Goal: Ask a question: Seek information or help from site administrators or community

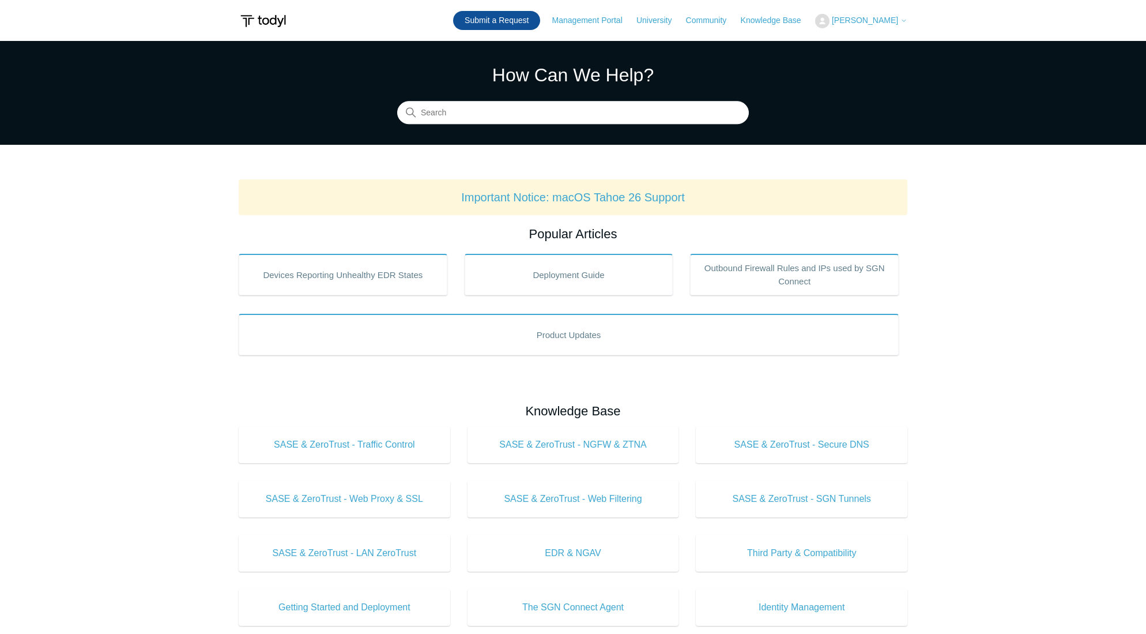
click at [512, 17] on link "Submit a Request" at bounding box center [496, 20] width 87 height 19
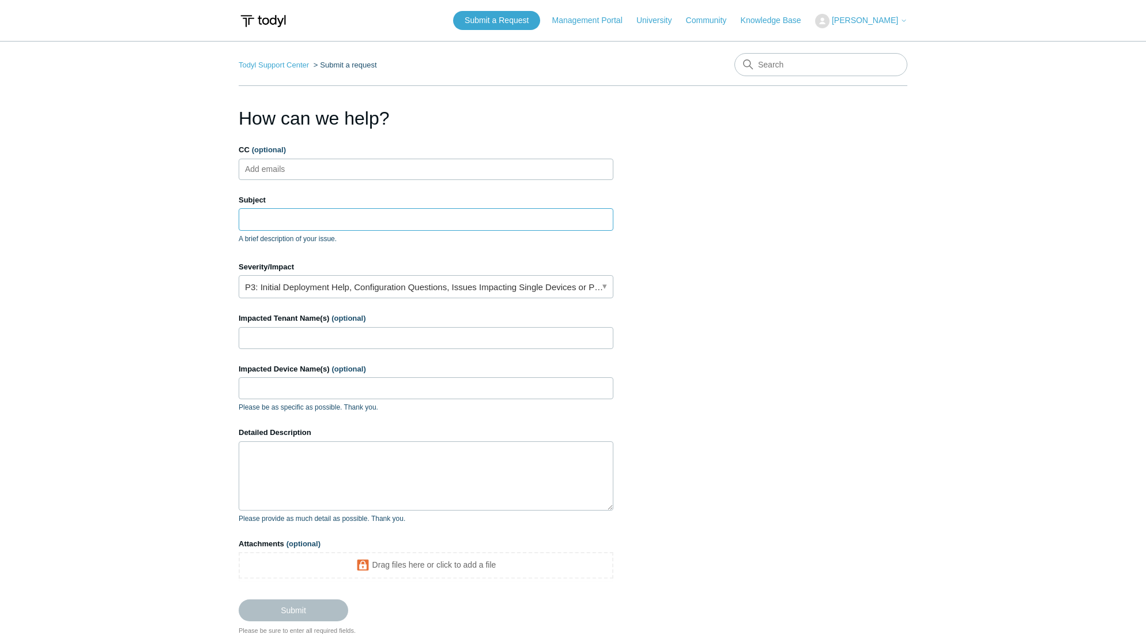
click at [258, 219] on input "Subject" at bounding box center [426, 219] width 375 height 22
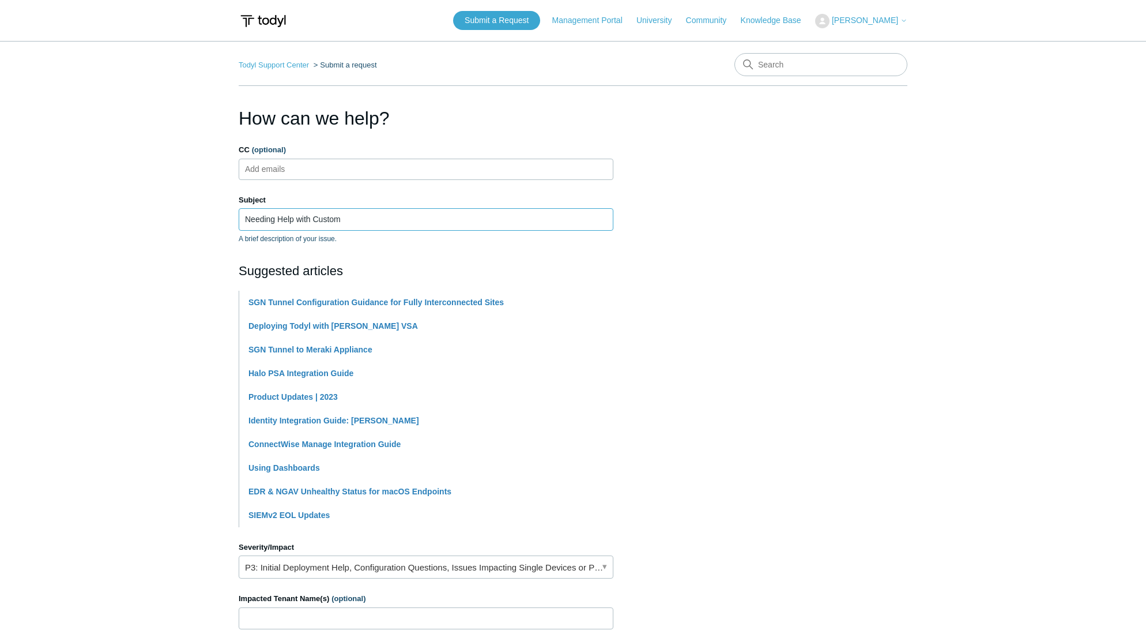
click at [368, 220] on input "Needing Help with Custom" at bounding box center [426, 219] width 375 height 22
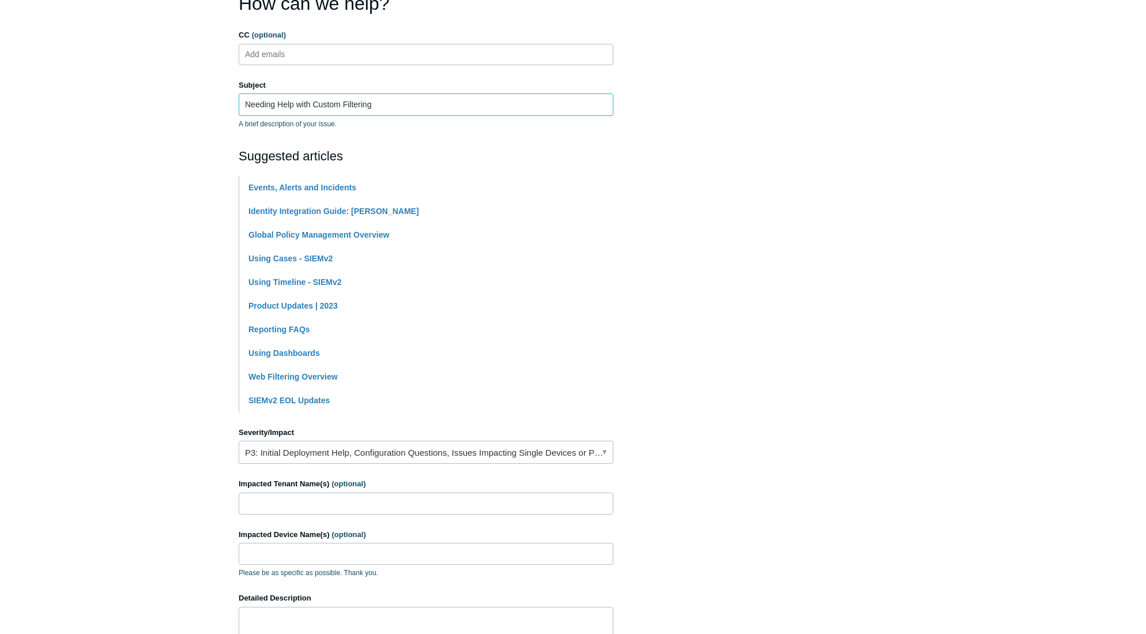
scroll to position [115, 0]
type input "Needing Help with Custom Filtering"
click at [330, 457] on link "P3: Initial Deployment Help, Configuration Questions, Issues Impacting Single D…" at bounding box center [426, 451] width 375 height 23
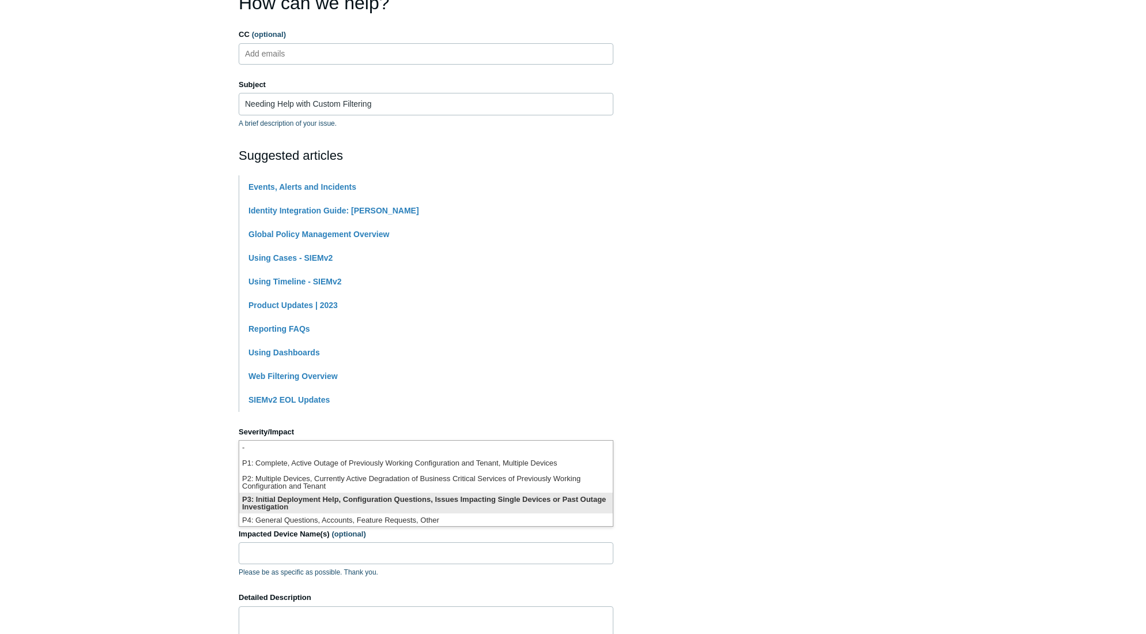
click at [348, 499] on li "P3: Initial Deployment Help, Configuration Questions, Issues Impacting Single D…" at bounding box center [426, 502] width 374 height 21
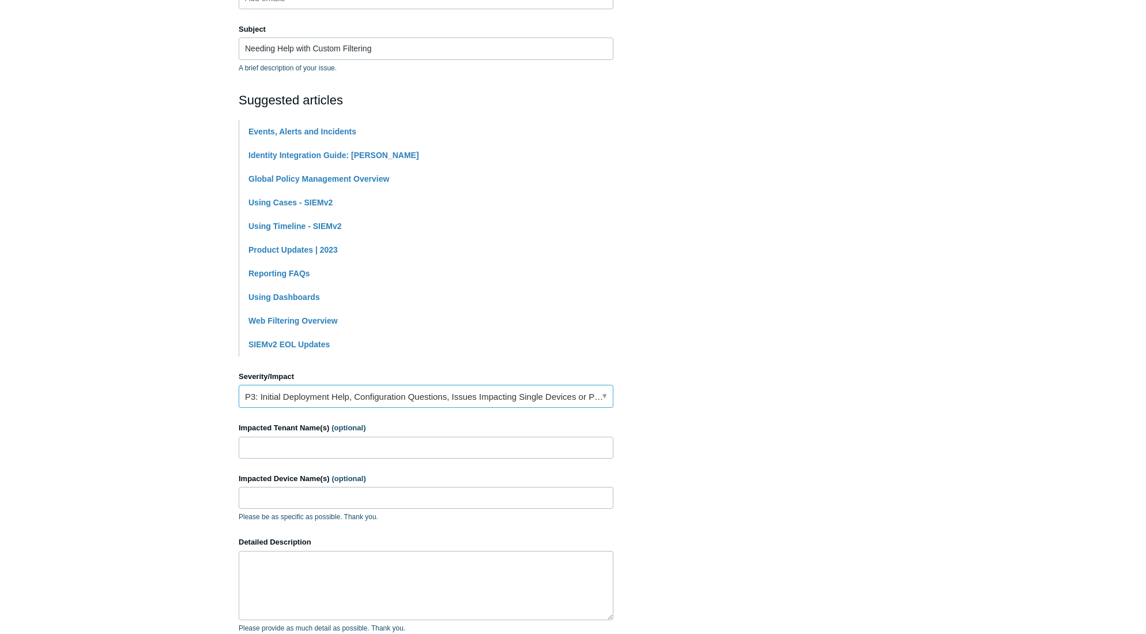
scroll to position [231, 0]
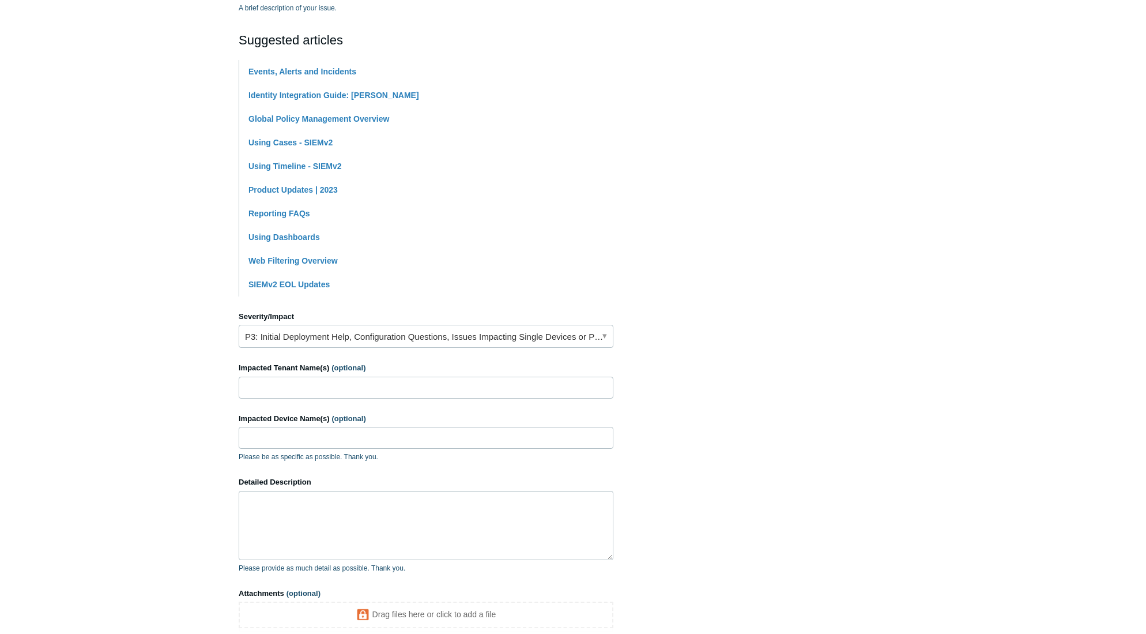
click at [303, 398] on form "CC (optional) Add emails Subject Needing Help with Custom Filtering A brief des…" at bounding box center [426, 292] width 375 height 757
click at [301, 379] on input "Impacted Tenant Name(s) (optional)" at bounding box center [426, 387] width 375 height 22
type input "Michael Brooks Jimenez, Action Seating & Mobility"
click at [300, 517] on textarea "Detailed Description" at bounding box center [426, 525] width 375 height 69
type textarea "We have had a few"
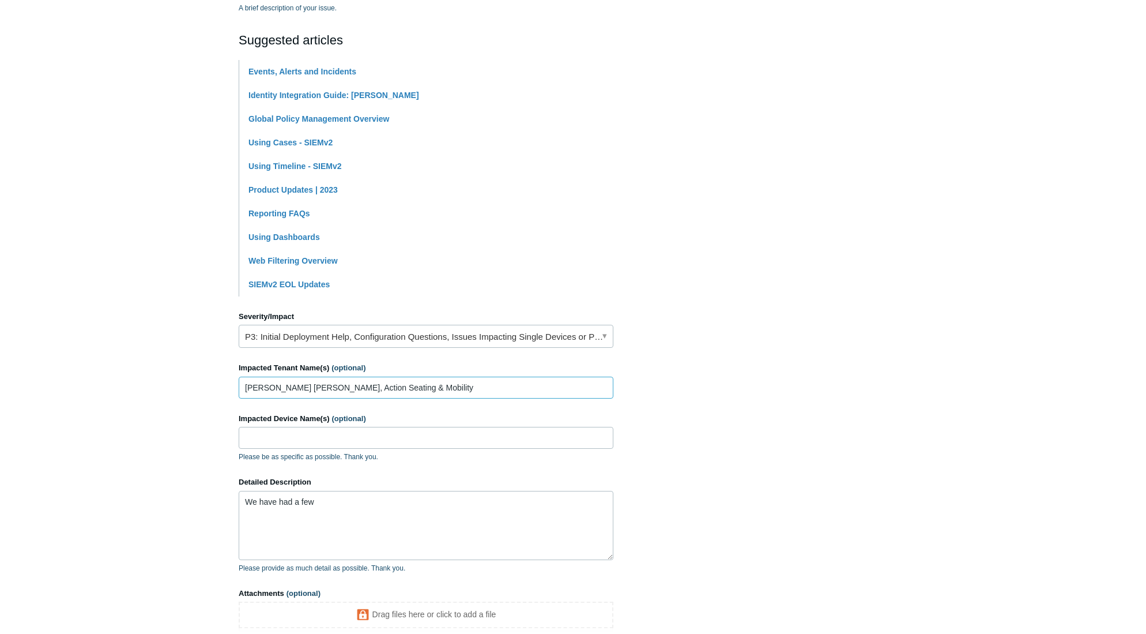
click at [448, 387] on input "Michael Brooks Jimenez, Action Seating & Mobility" at bounding box center [426, 387] width 375 height 22
type input "Michael Brooks Jimenez, Action Seating & Mobility, et Al."
drag, startPoint x: 364, startPoint y: 512, endPoint x: 107, endPoint y: 487, distance: 258.4
click at [107, 487] on main "Todyl Support Center Submit a request How can we help? CC (optional) Add emails…" at bounding box center [573, 240] width 1146 height 861
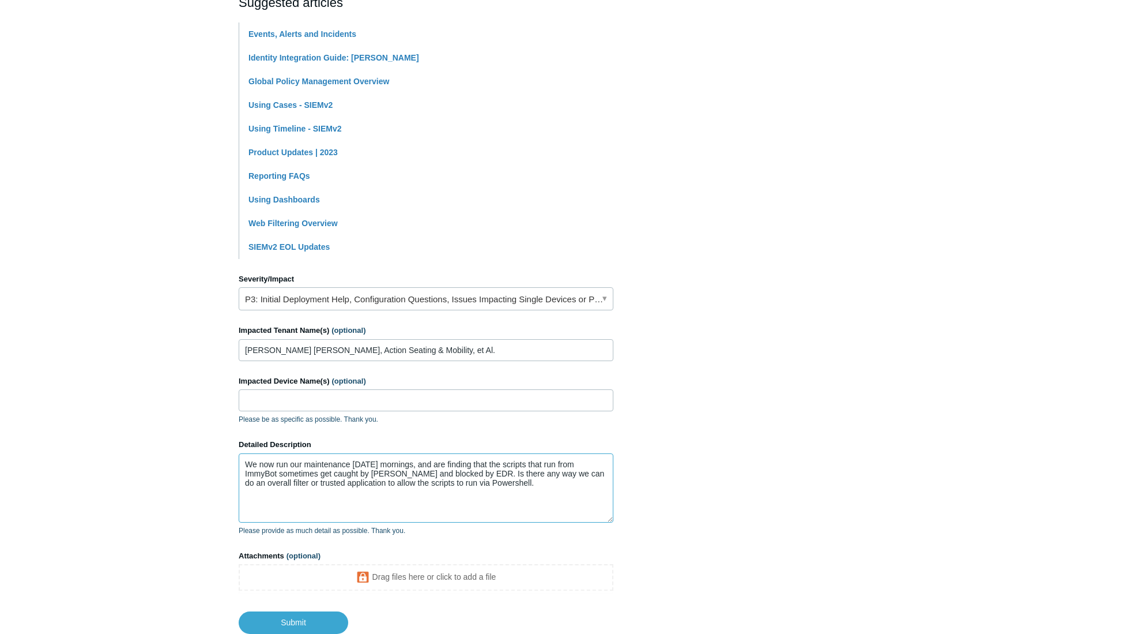
scroll to position [288, 0]
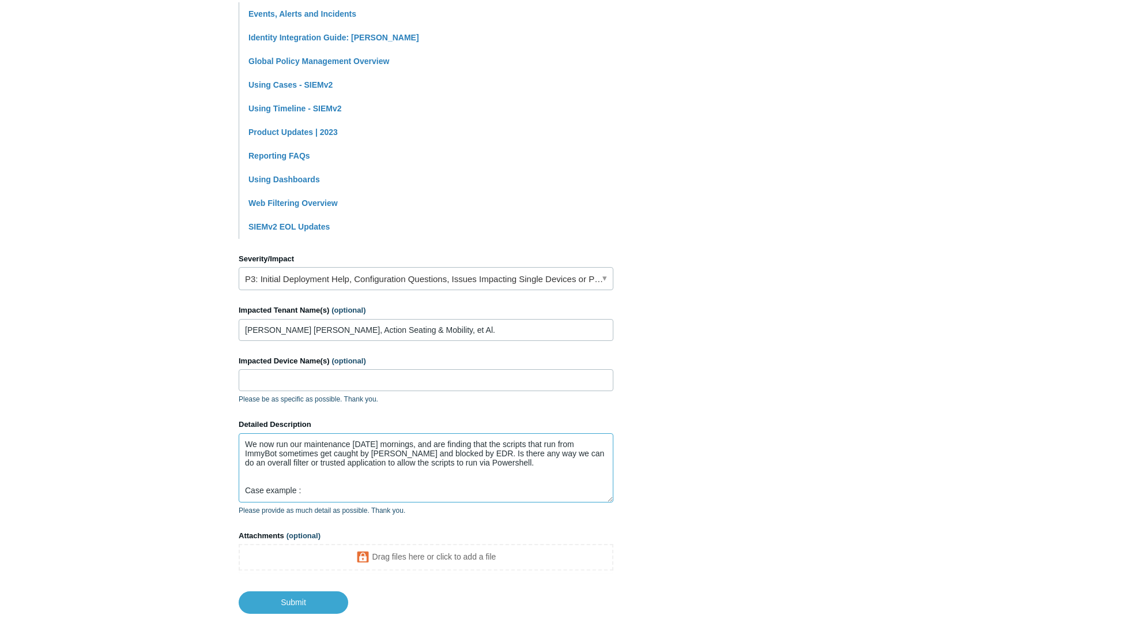
paste textarea "C:\ProgramData\ImmyBot\Scripts\*"
drag, startPoint x: 451, startPoint y: 488, endPoint x: 302, endPoint y: 487, distance: 149.3
click at [302, 487] on textarea "We now run our maintenance on Thursday mornings, and are finding that the scrip…" at bounding box center [426, 467] width 375 height 69
click at [952, 442] on main "Todyl Support Center Submit a request How can we help? CC (optional) Add emails…" at bounding box center [573, 183] width 1146 height 861
click at [375, 500] on textarea "We now run our maintenance on Thursday mornings, and are finding that the scrip…" at bounding box center [426, 467] width 375 height 69
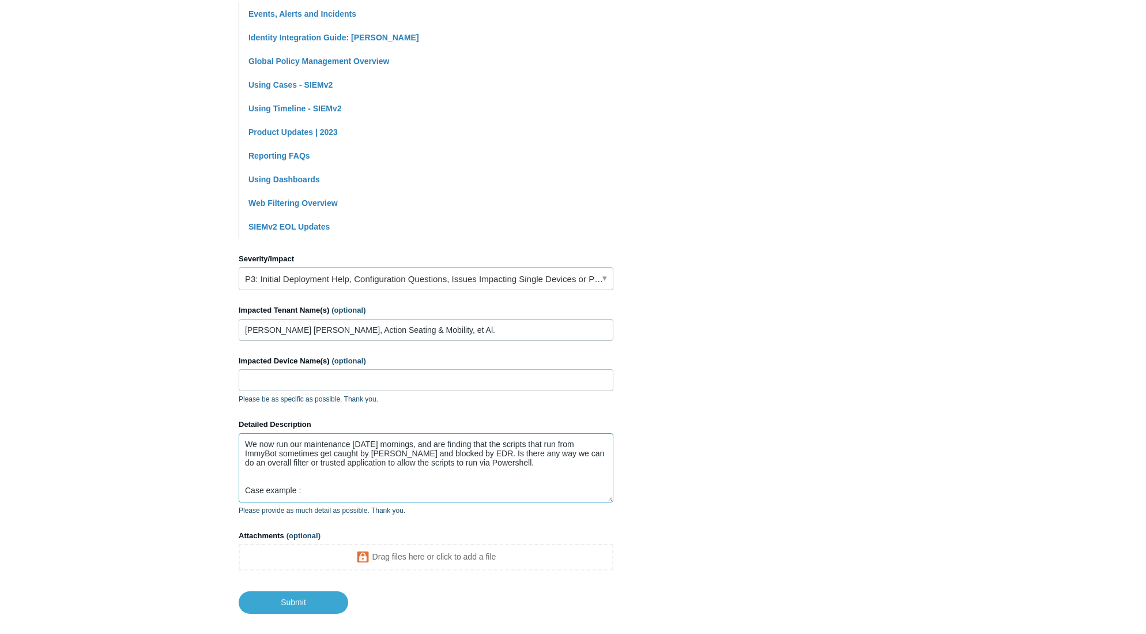
paste textarea "0135310023959827"
click at [300, 488] on textarea "We now run our maintenance on Thursday mornings, and are finding that the scrip…" at bounding box center [426, 467] width 375 height 69
click at [302, 489] on textarea "We now run our maintenance on Thursday mornings, and are finding that the scrip…" at bounding box center [426, 467] width 375 height 69
drag, startPoint x: 836, startPoint y: 460, endPoint x: 741, endPoint y: 491, distance: 99.9
click at [836, 460] on section "How can we help? CC (optional) Add emails Subject Needing Help with Custom Filt…" at bounding box center [573, 214] width 669 height 797
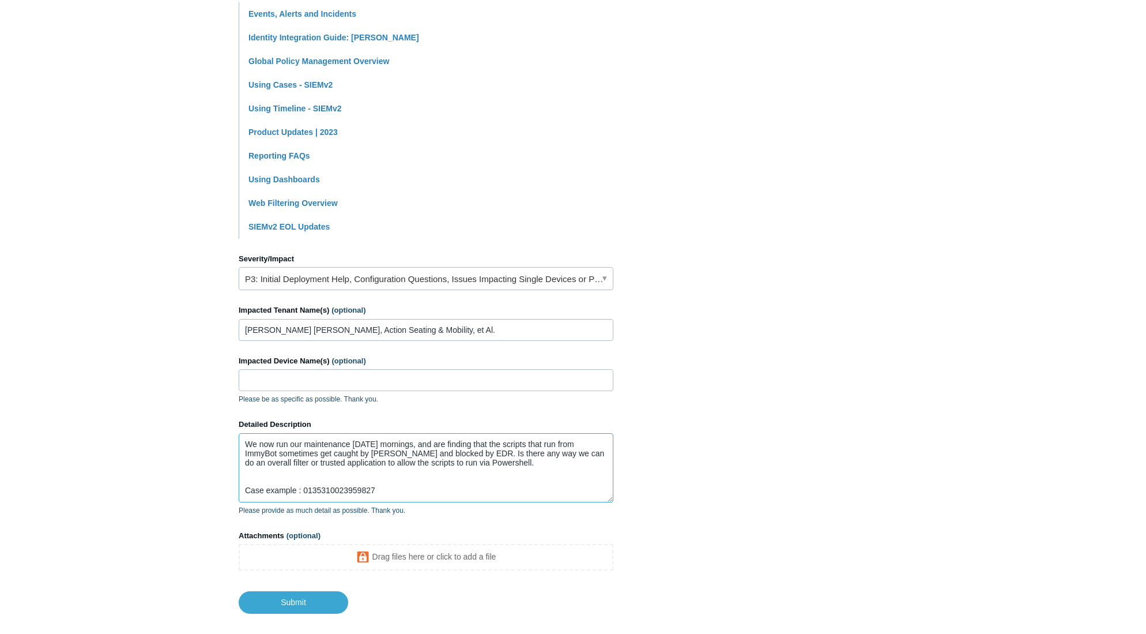
click at [408, 491] on textarea "We now run our maintenance on Thursday mornings, and are finding that the scrip…" at bounding box center [426, 467] width 375 height 69
paste textarea "0060166212036196"
click at [985, 459] on main "Todyl Support Center Submit a request How can we help? CC (optional) Add emails…" at bounding box center [573, 183] width 1146 height 861
click at [463, 492] on textarea "We now run our maintenance on Thursday mornings, and are finding that the scrip…" at bounding box center [426, 467] width 375 height 69
paste textarea "0046490466394640"
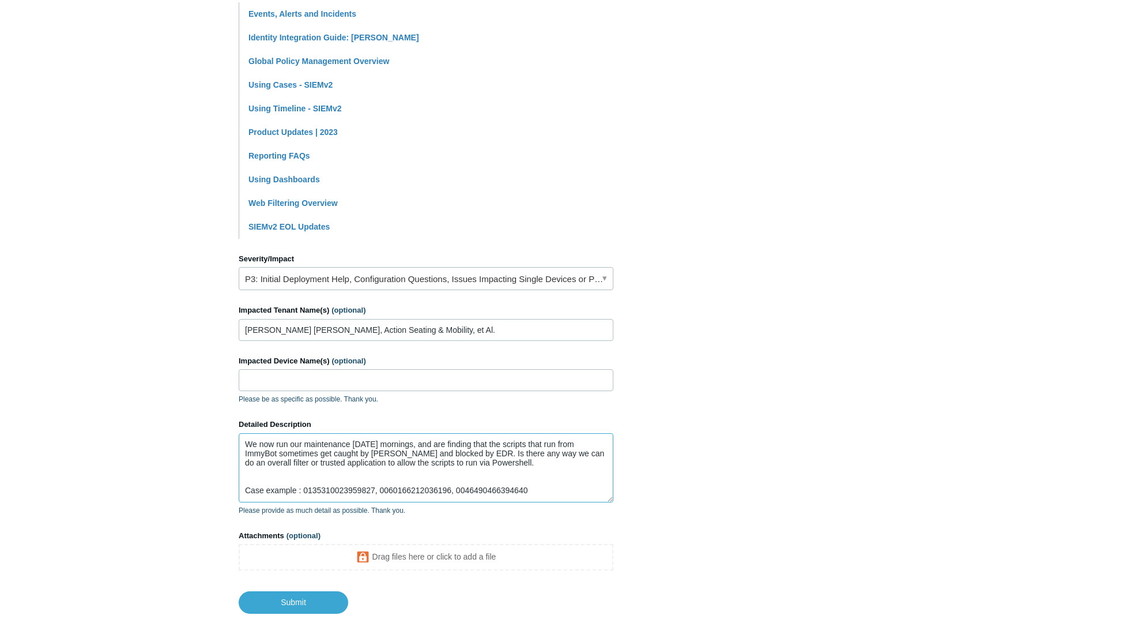
type textarea "We now run our maintenance on Thursday mornings, and are finding that the scrip…"
click at [472, 325] on input "Michael Brooks Jimenez, Action Seating & Mobility, et Al." at bounding box center [426, 330] width 375 height 22
type input "Michael Brooks Jimenez, Action Seating & Mobility, ABC Equipment Rental,"
click at [973, 294] on main "Todyl Support Center Submit a request How can we help? CC (optional) Add emails…" at bounding box center [573, 183] width 1146 height 861
click at [540, 494] on textarea "We now run our maintenance on Thursday mornings, and are finding that the scrip…" at bounding box center [426, 467] width 375 height 69
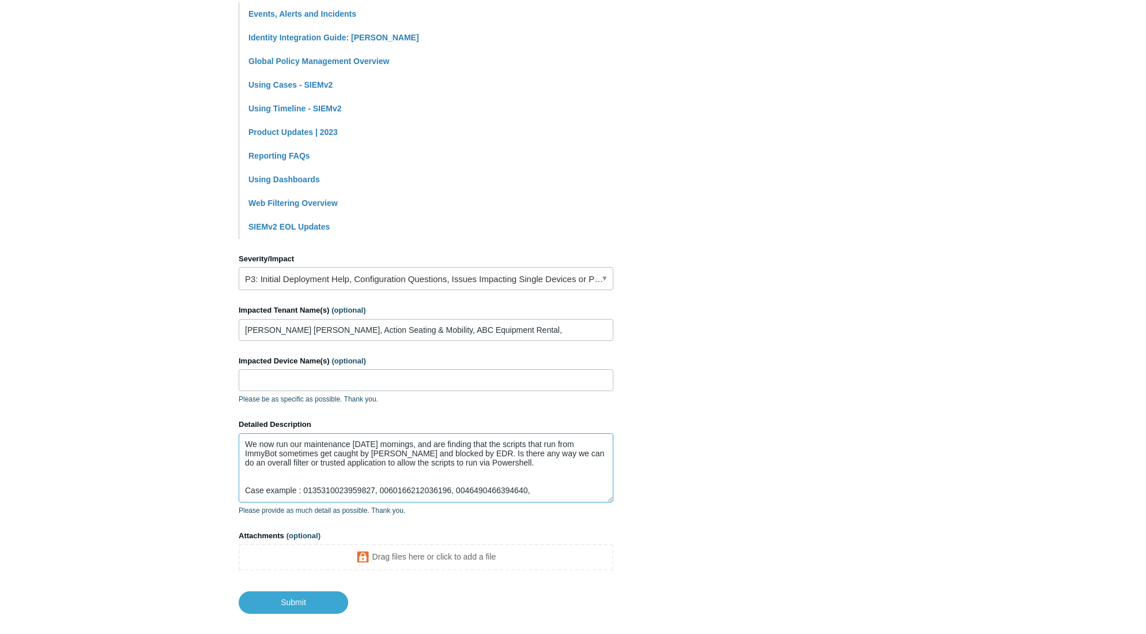
paste textarea "0082850514576860"
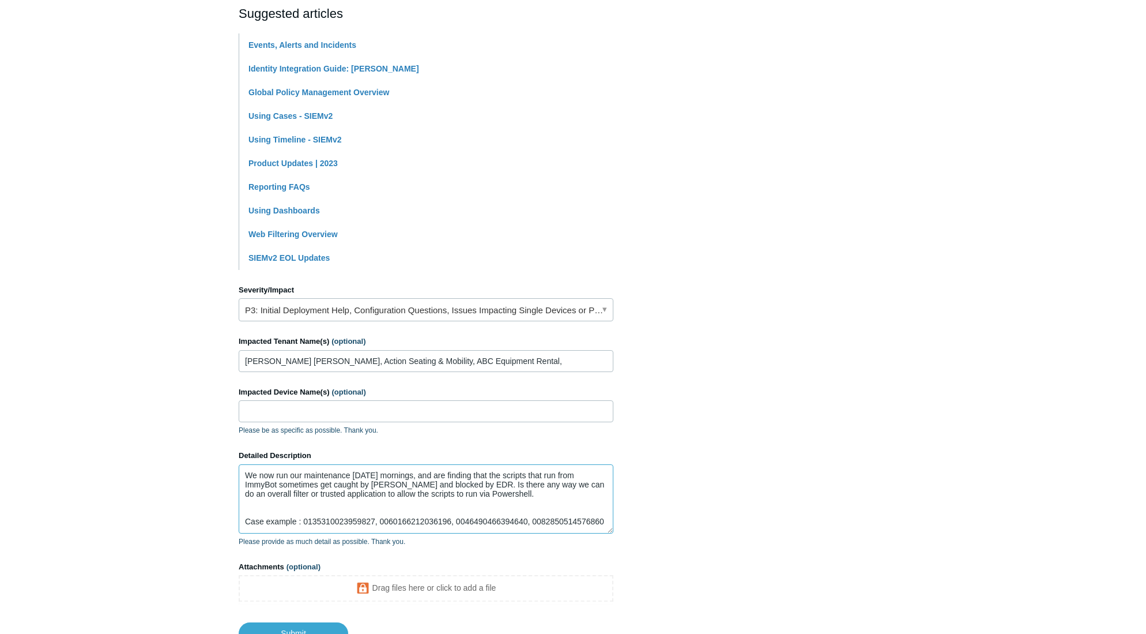
scroll to position [231, 0]
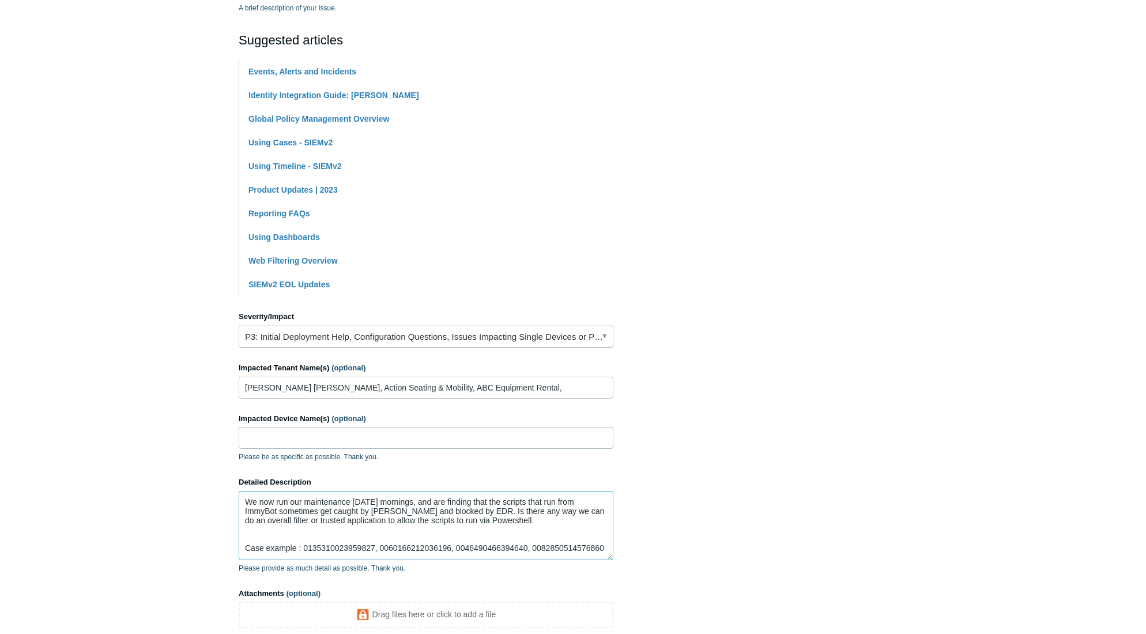
type textarea "We now run our maintenance on Thursday mornings, and are finding that the scrip…"
click at [518, 386] on input "Michael Brooks Jimenez, Action Seating & Mobility, ABC Equipment Rental," at bounding box center [426, 387] width 375 height 22
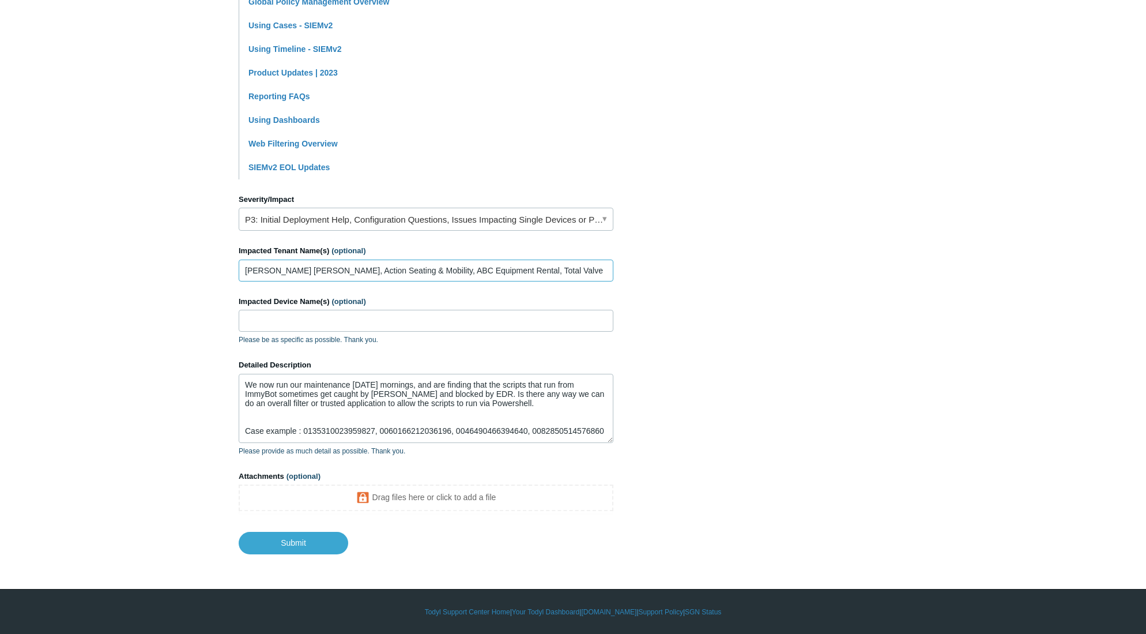
scroll to position [348, 0]
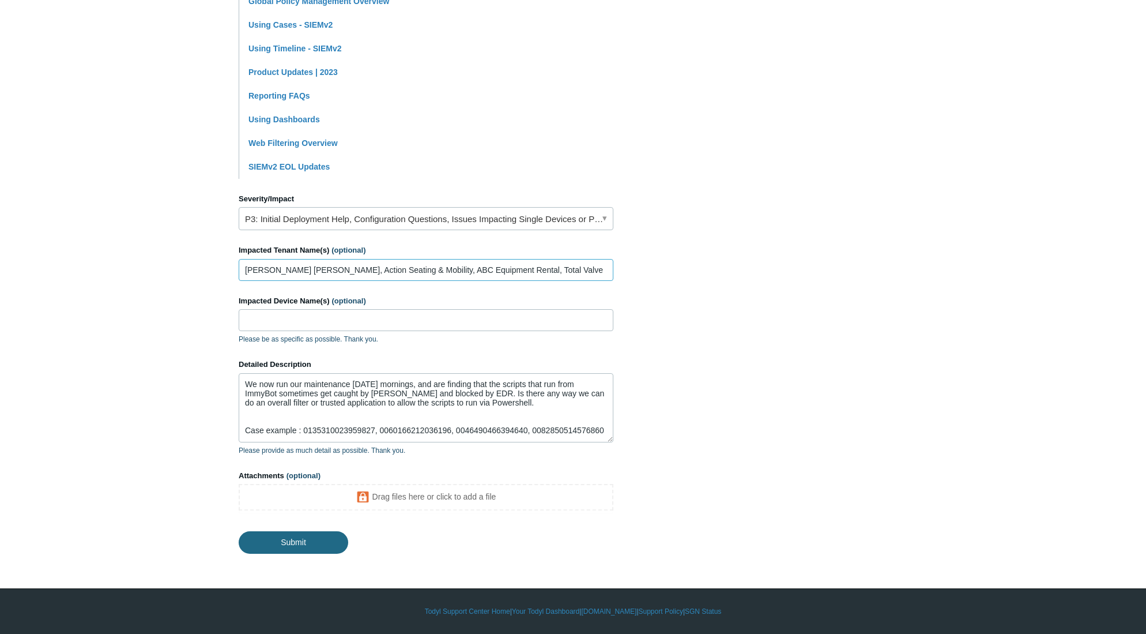
type input "Michael Brooks Jimenez, Action Seating & Mobility, ABC Equipment Rental, Total …"
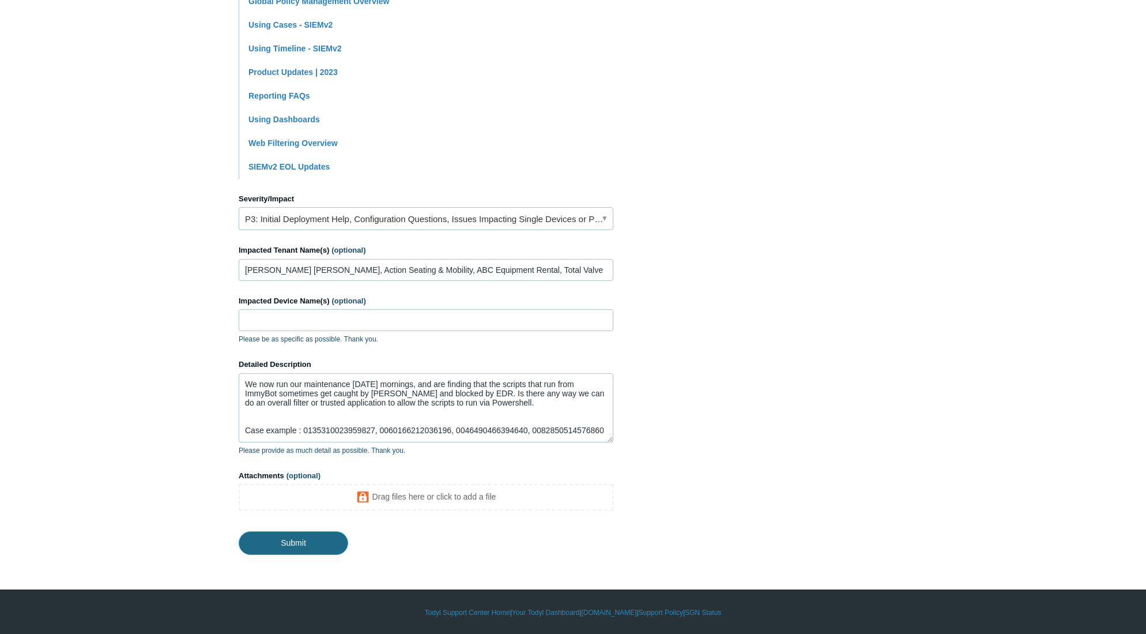
click at [278, 545] on input "Submit" at bounding box center [294, 542] width 110 height 23
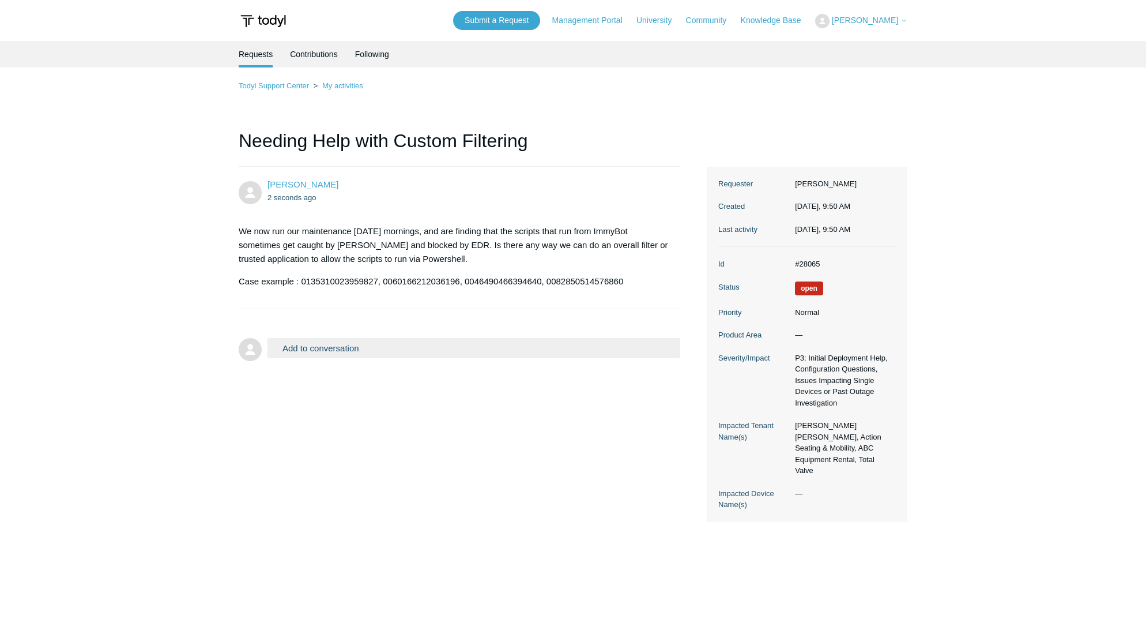
click at [1056, 358] on main "Requests Contributions Following Todyl Support Center My activities Needing Hel…" at bounding box center [573, 326] width 1146 height 570
click at [337, 356] on button "Add to conversation" at bounding box center [473, 348] width 413 height 20
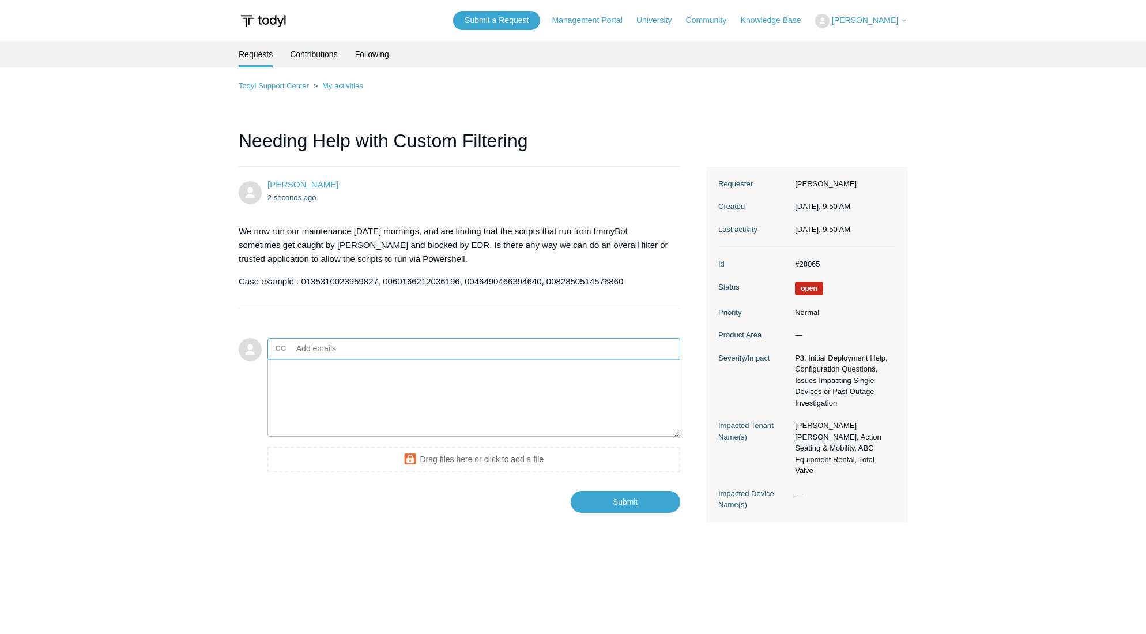
click at [324, 347] on input "text" at bounding box center [354, 348] width 124 height 17
click at [934, 298] on main "Requests Contributions Following Todyl Support Center My activities Needing Hel…" at bounding box center [573, 326] width 1146 height 570
click at [178, 37] on body "Skip to main content Submit a Request Management Portal University Community Kn…" at bounding box center [573, 345] width 1146 height 691
drag, startPoint x: 1021, startPoint y: 180, endPoint x: 1012, endPoint y: 174, distance: 10.4
click at [1021, 180] on main "Requests Contributions Following Todyl Support Center My activities Needing Hel…" at bounding box center [573, 326] width 1146 height 570
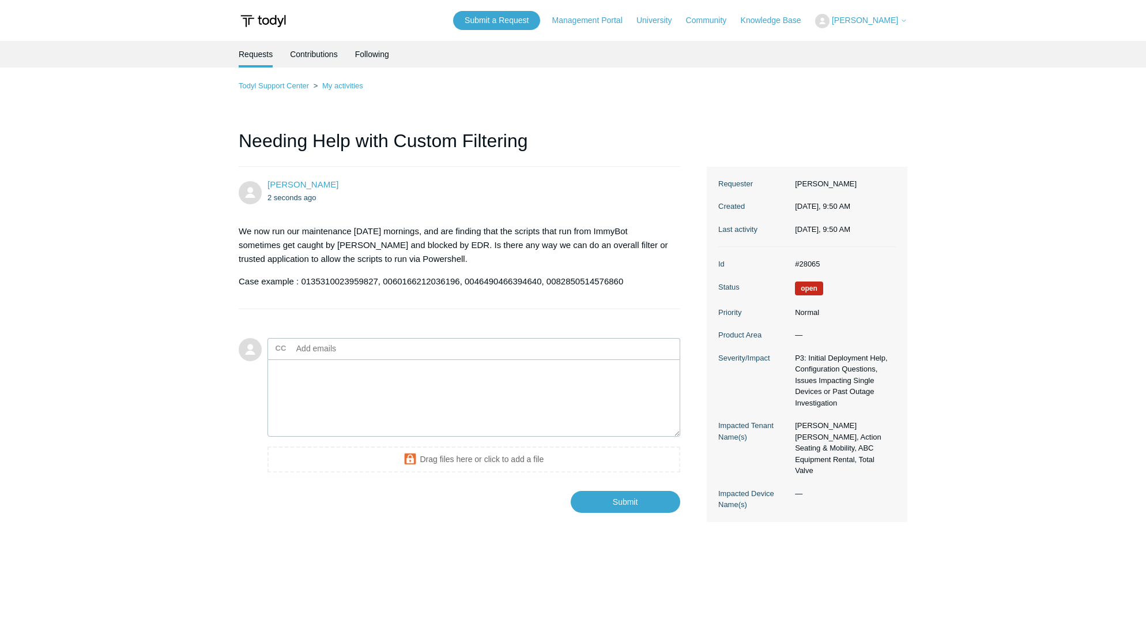
click at [158, 467] on main "Requests Contributions Following Todyl Support Center My activities Needing Hel…" at bounding box center [573, 326] width 1146 height 570
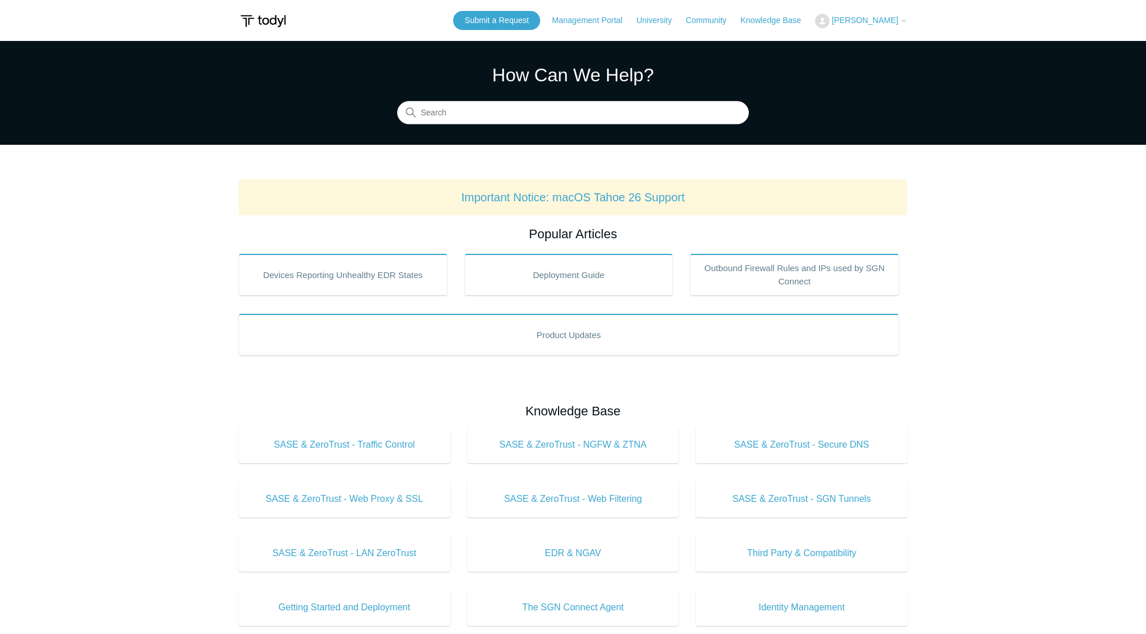
drag, startPoint x: 97, startPoint y: 327, endPoint x: 112, endPoint y: 278, distance: 51.2
click at [97, 327] on main "Todyl Support Center How Can We Help? Search Important Notice: macOS Tahoe 26 S…" at bounding box center [573, 540] width 1146 height 998
